Goal: Check status

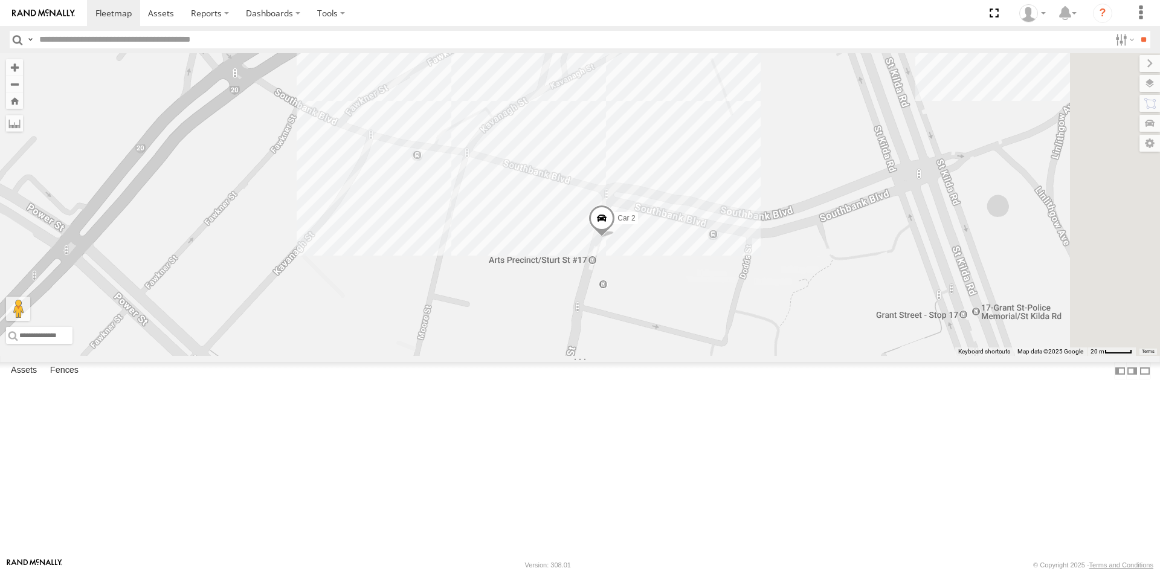
drag, startPoint x: 969, startPoint y: 468, endPoint x: 714, endPoint y: 355, distance: 279.7
click at [713, 355] on div "Car 2" at bounding box center [580, 204] width 1160 height 303
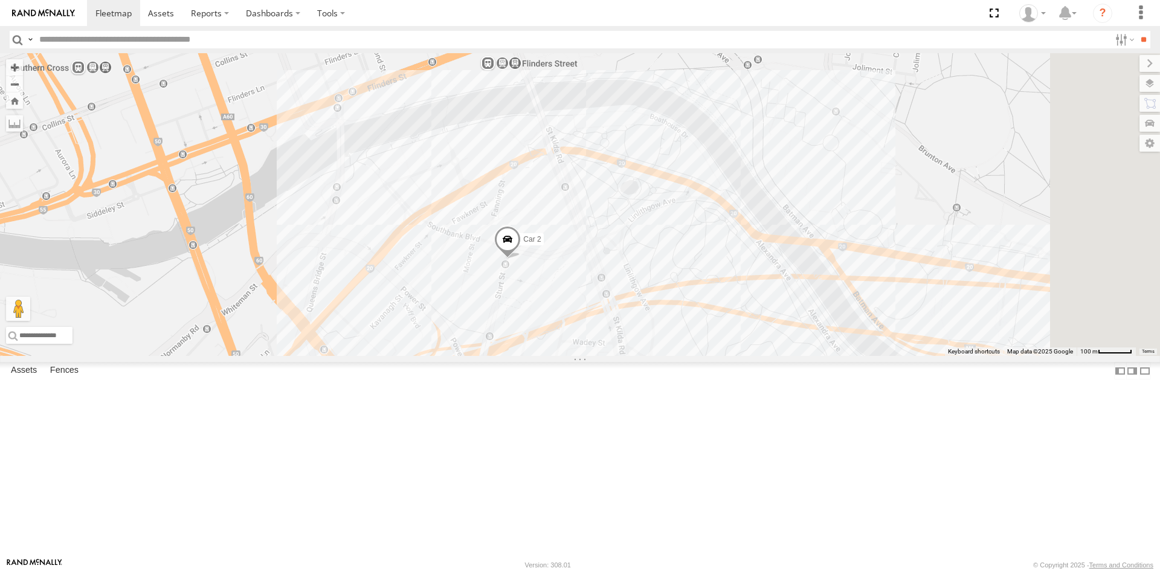
drag, startPoint x: 776, startPoint y: 327, endPoint x: 694, endPoint y: 345, distance: 84.1
click at [694, 345] on div "Car 2" at bounding box center [580, 204] width 1160 height 303
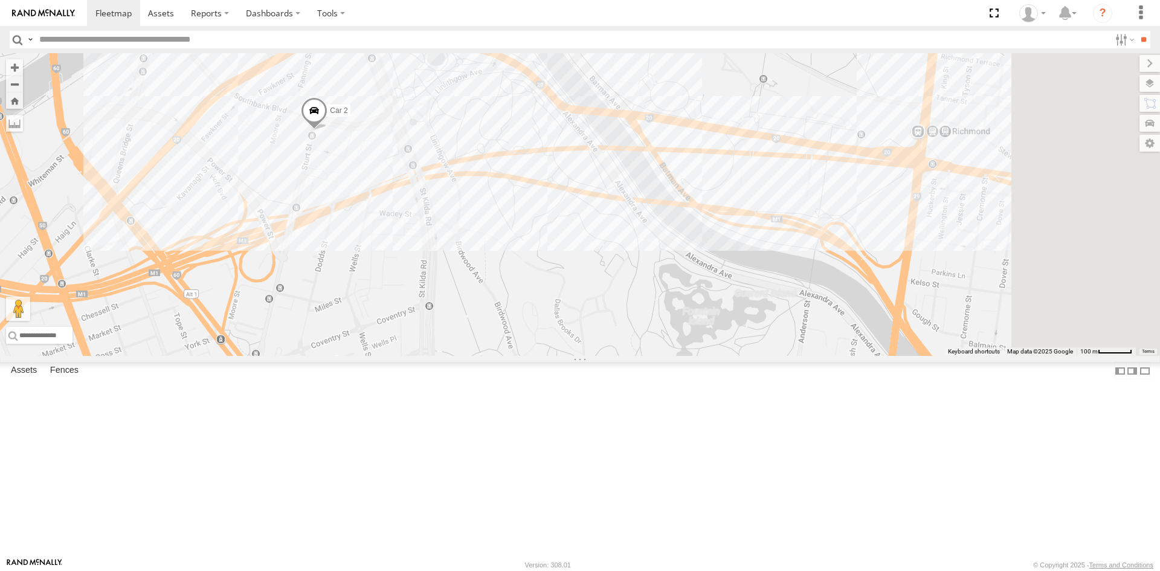
drag, startPoint x: 936, startPoint y: 379, endPoint x: 773, endPoint y: 242, distance: 212.7
click at [773, 242] on div "Car 2" at bounding box center [580, 204] width 1160 height 303
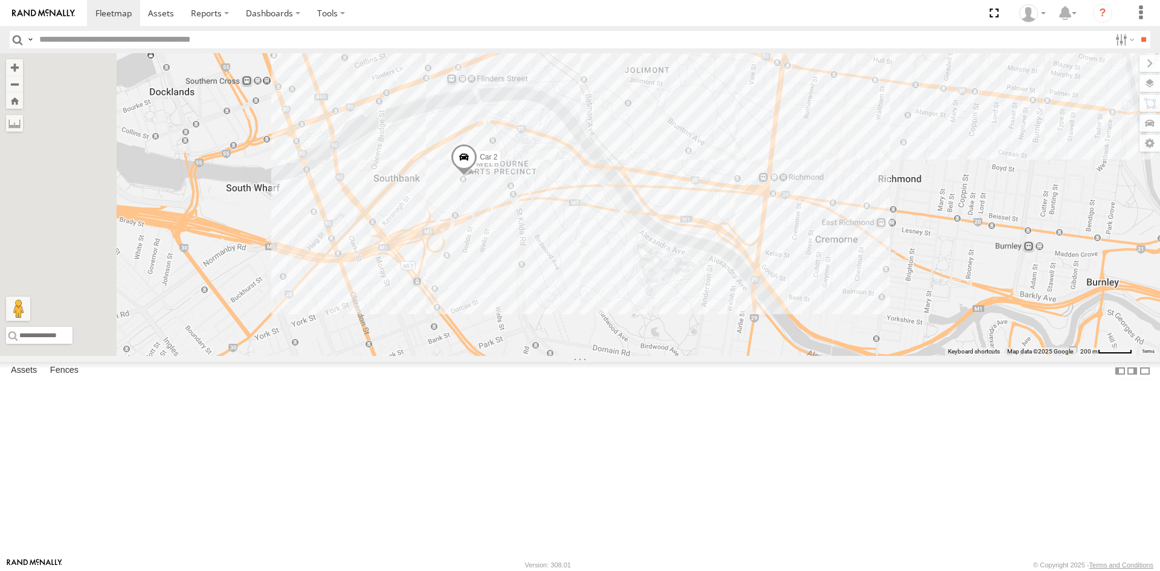
drag, startPoint x: 773, startPoint y: 300, endPoint x: 818, endPoint y: 332, distance: 55.5
click at [818, 332] on div "Car 2" at bounding box center [580, 204] width 1160 height 303
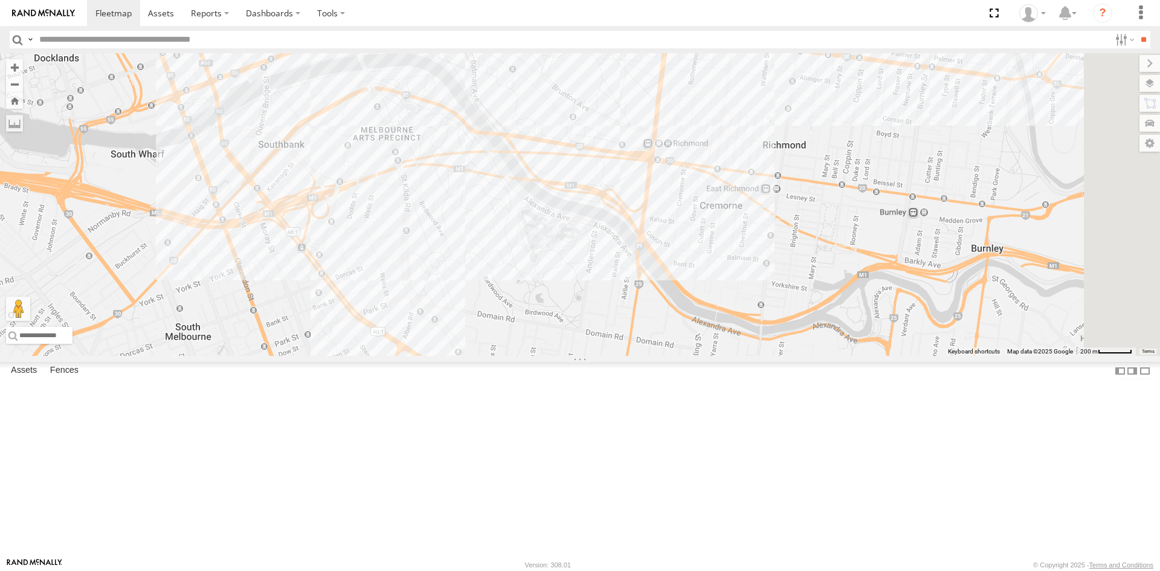
drag, startPoint x: 716, startPoint y: 327, endPoint x: 605, endPoint y: 298, distance: 114.5
click at [605, 298] on div "Car 2" at bounding box center [580, 204] width 1160 height 303
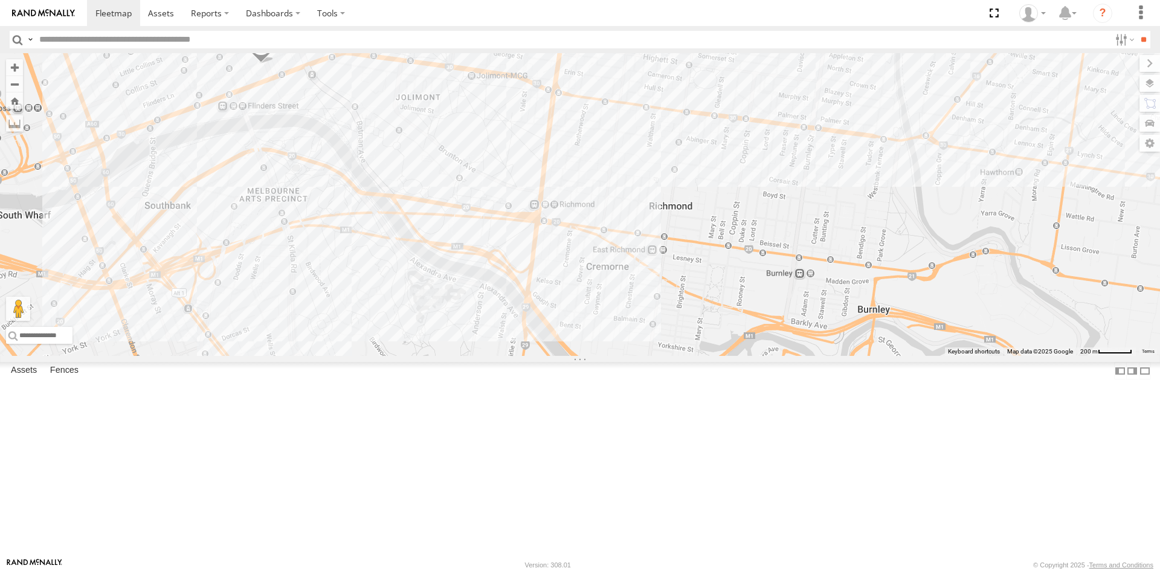
drag, startPoint x: 897, startPoint y: 265, endPoint x: 781, endPoint y: 326, distance: 131.1
click at [781, 326] on div "Car 2" at bounding box center [580, 204] width 1160 height 303
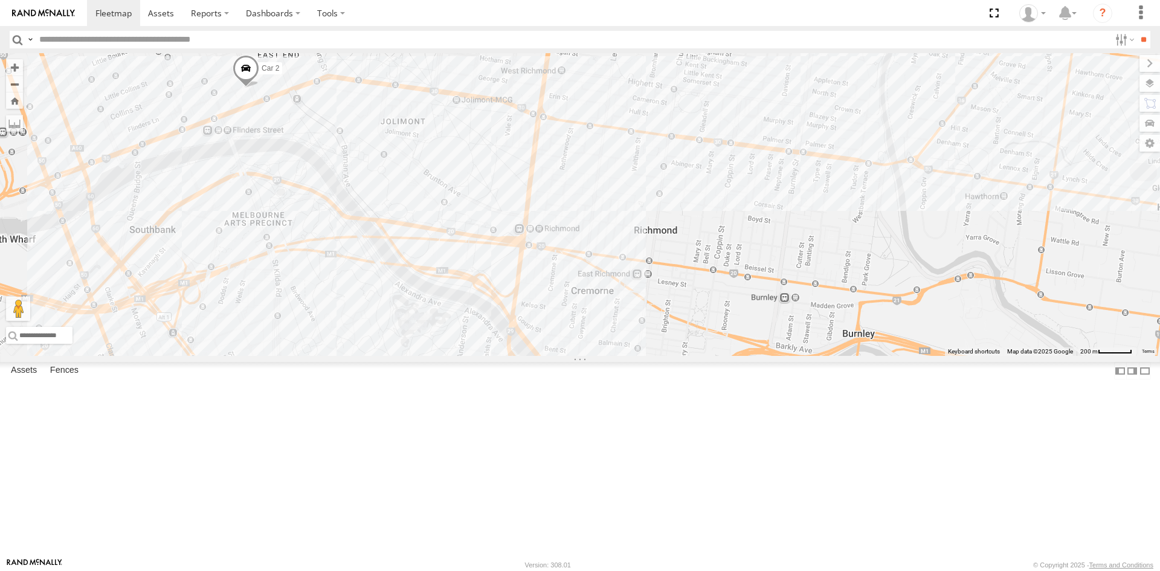
drag, startPoint x: 818, startPoint y: 292, endPoint x: 802, endPoint y: 318, distance: 30.9
click at [802, 318] on div "Car 2" at bounding box center [580, 204] width 1160 height 303
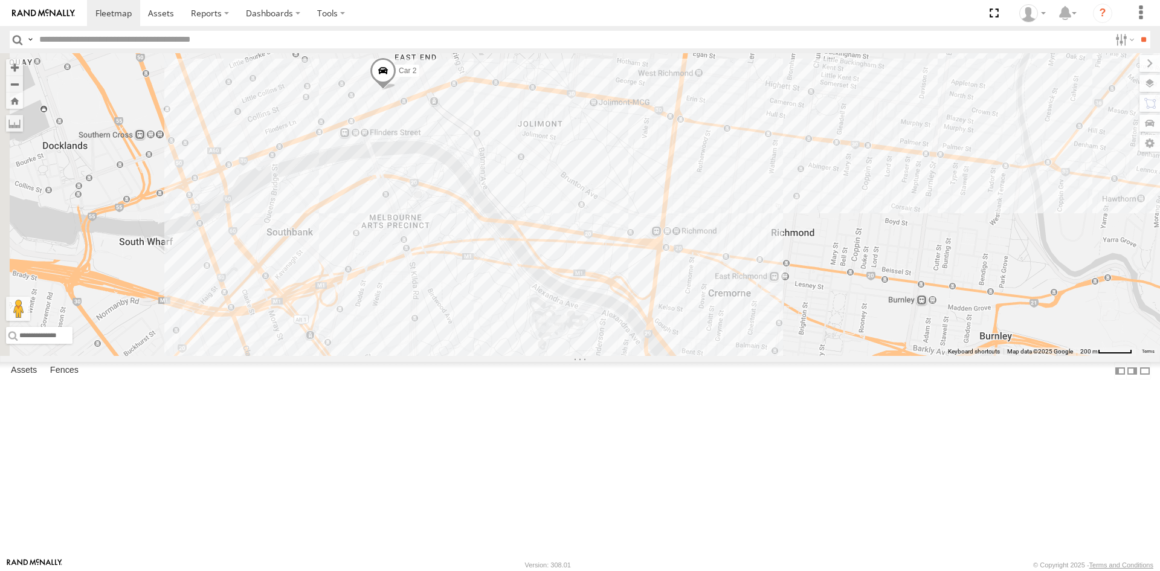
drag, startPoint x: 698, startPoint y: 280, endPoint x: 949, endPoint y: 271, distance: 250.9
click at [949, 271] on div "Car 2" at bounding box center [580, 204] width 1160 height 303
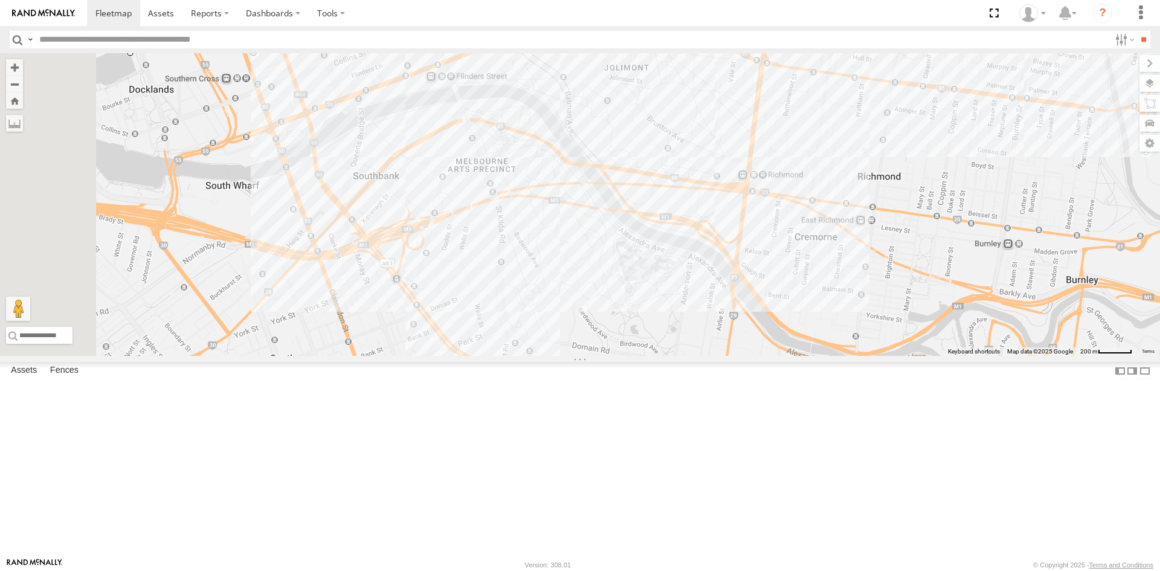
drag, startPoint x: 776, startPoint y: 350, endPoint x: 865, endPoint y: 290, distance: 107.9
click at [865, 290] on div "Car 2" at bounding box center [580, 204] width 1160 height 303
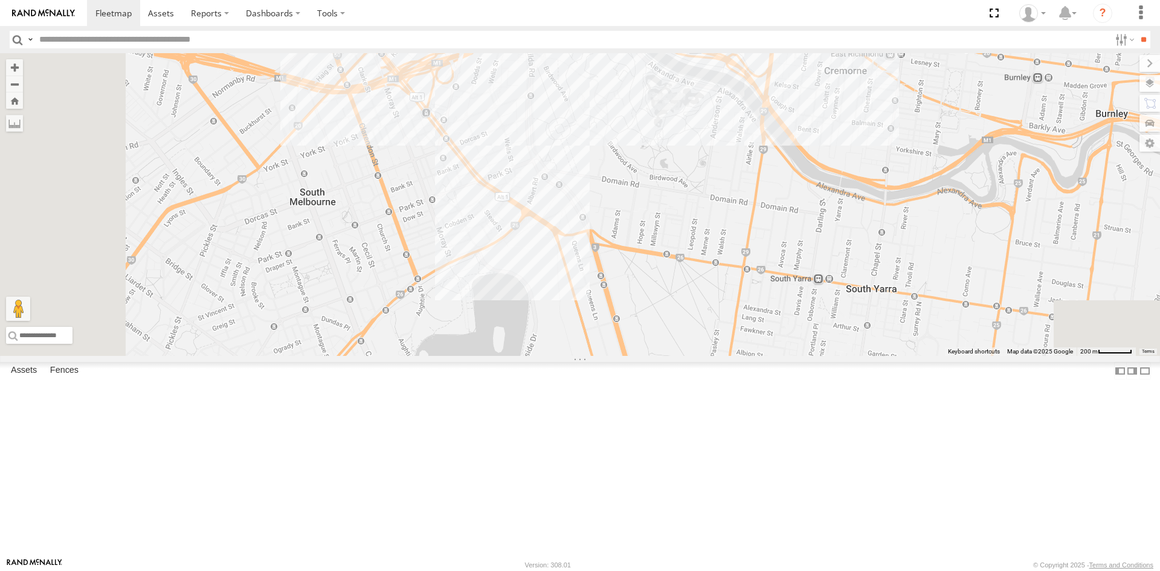
drag, startPoint x: 724, startPoint y: 322, endPoint x: 758, endPoint y: 152, distance: 173.1
click at [758, 152] on div "Car 2" at bounding box center [580, 204] width 1160 height 303
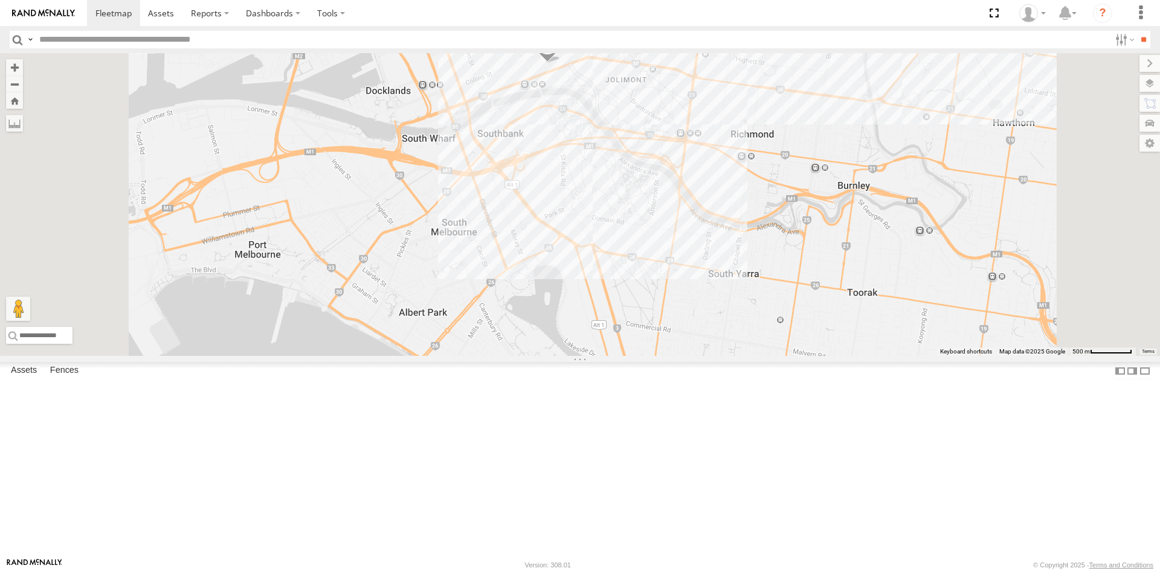
drag, startPoint x: 728, startPoint y: 178, endPoint x: 739, endPoint y: 239, distance: 62.7
click at [739, 239] on div "Car 2" at bounding box center [580, 204] width 1160 height 303
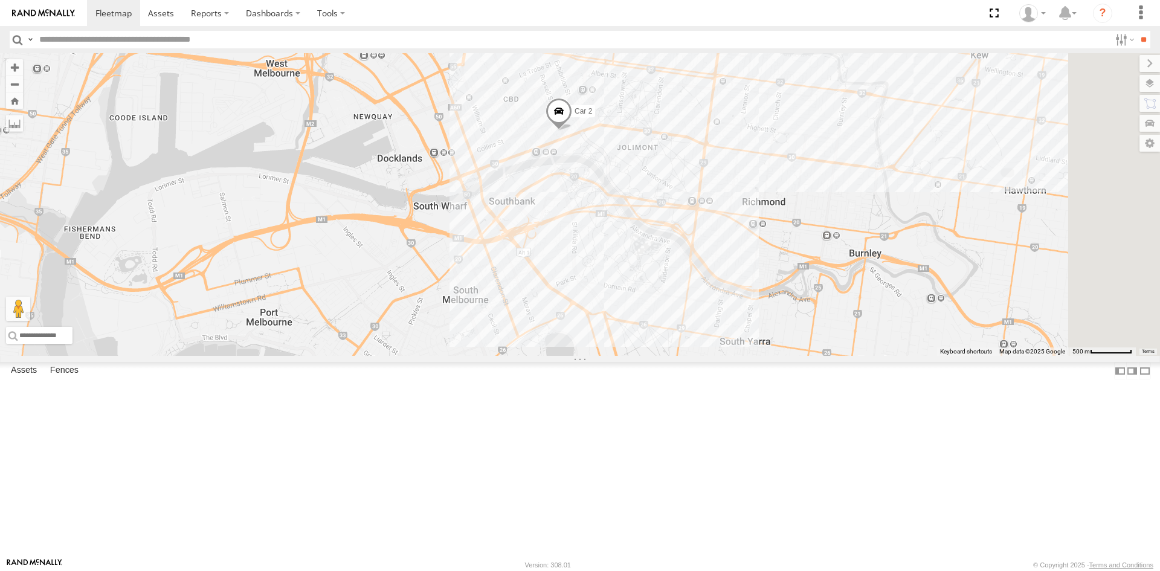
drag, startPoint x: 749, startPoint y: 201, endPoint x: 759, endPoint y: 278, distance: 77.5
click at [759, 278] on div "Car 2" at bounding box center [580, 204] width 1160 height 303
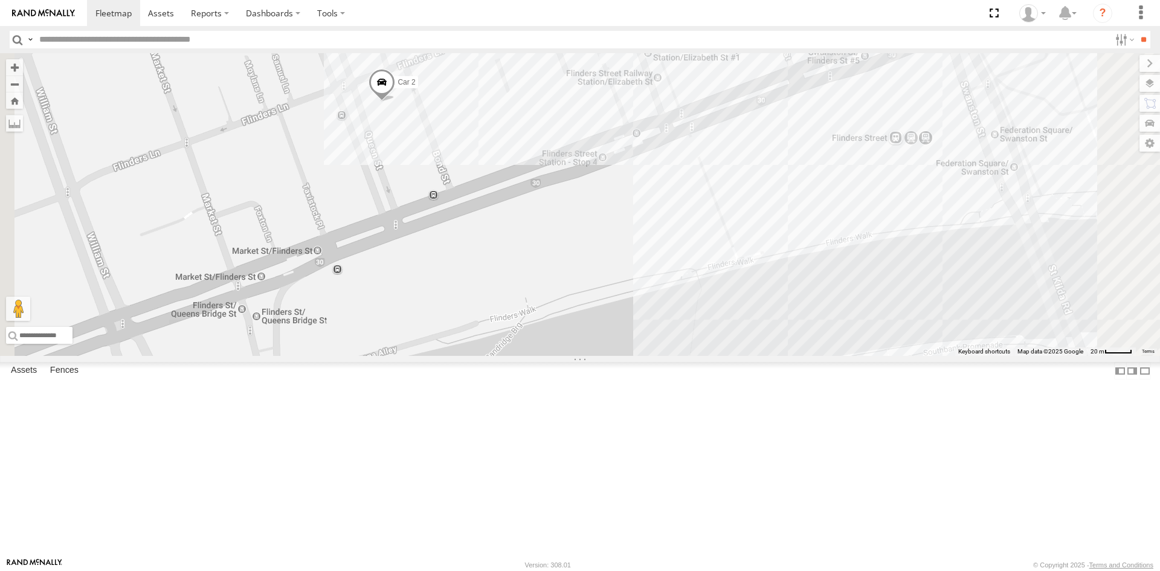
drag, startPoint x: 485, startPoint y: 272, endPoint x: 558, endPoint y: 265, distance: 73.4
click at [558, 265] on div "Car 2" at bounding box center [580, 204] width 1160 height 303
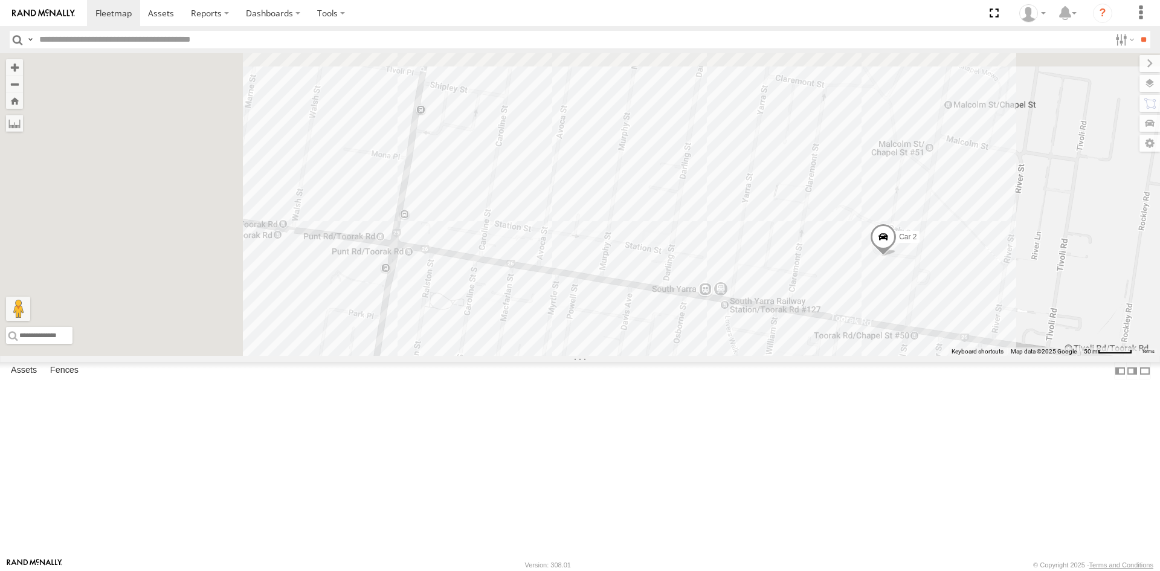
drag, startPoint x: 593, startPoint y: 216, endPoint x: 909, endPoint y: 381, distance: 356.4
click at [907, 356] on div "Car 2" at bounding box center [580, 204] width 1160 height 303
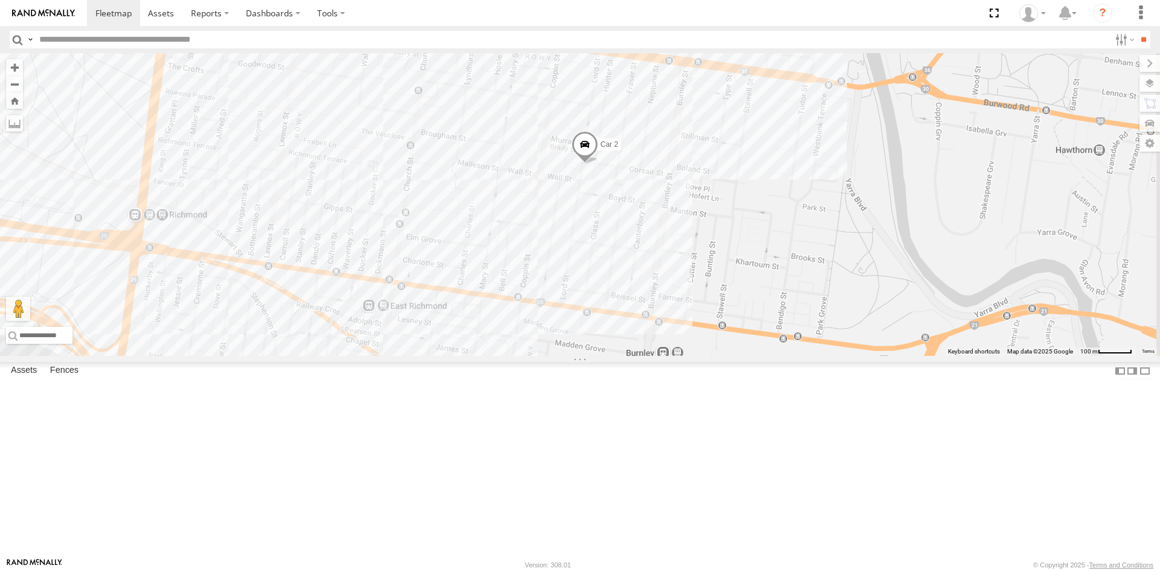
drag, startPoint x: 608, startPoint y: 295, endPoint x: 590, endPoint y: 91, distance: 205.0
click at [590, 91] on div "Car 2" at bounding box center [580, 204] width 1160 height 303
